Goal: Information Seeking & Learning: Learn about a topic

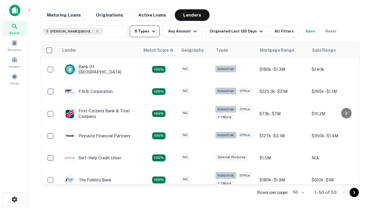
click at [145, 31] on button "8 Types" at bounding box center [145, 32] width 30 height 12
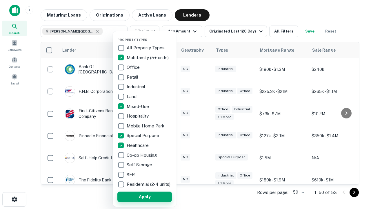
click at [145, 196] on button "Apply" at bounding box center [145, 197] width 55 height 10
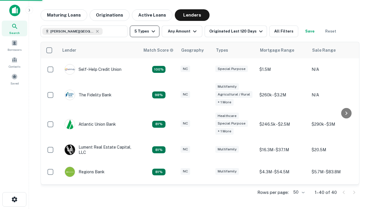
click at [145, 31] on button "5 Types" at bounding box center [145, 32] width 30 height 12
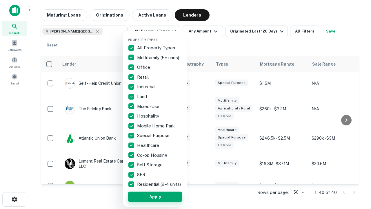
click at [155, 196] on button "Apply" at bounding box center [155, 197] width 55 height 10
